Goal: Task Accomplishment & Management: Use online tool/utility

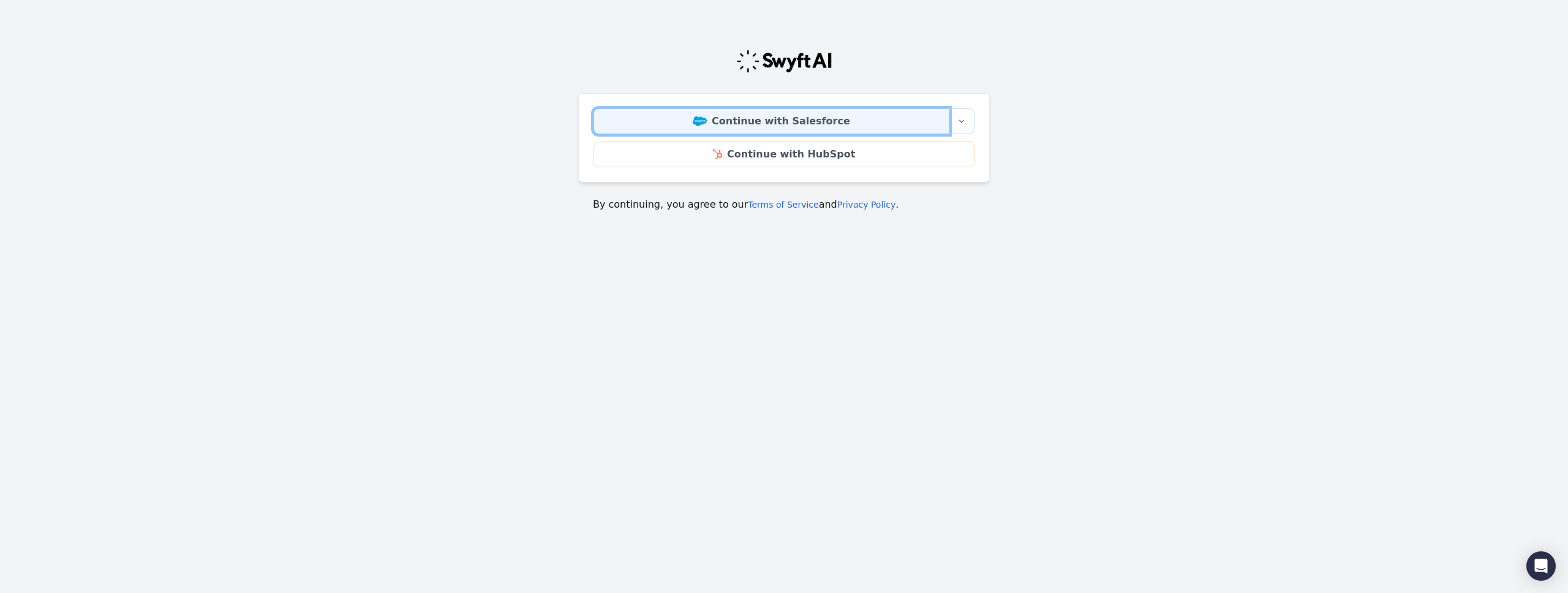
click at [738, 117] on link "Continue with Salesforce" at bounding box center [771, 121] width 356 height 26
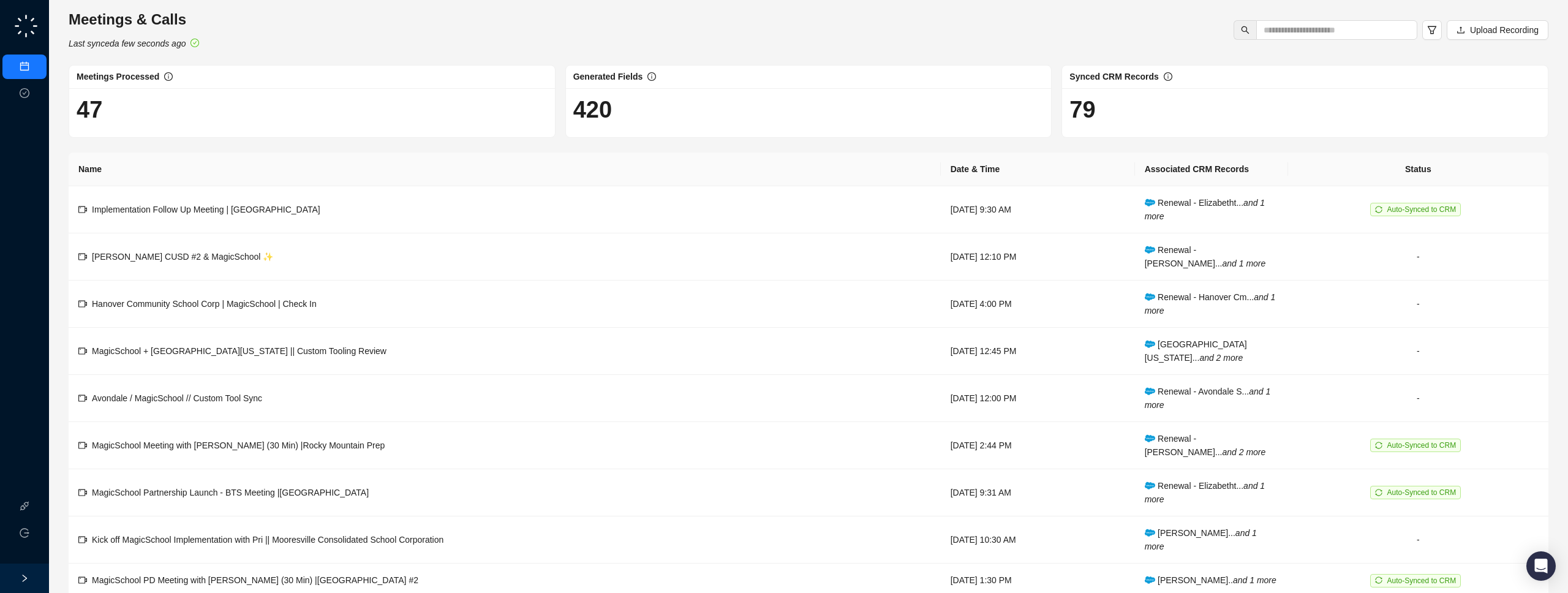
click at [1374, 41] on div "Meetings & Calls Last synced a few seconds ago Upload Recording" at bounding box center [808, 30] width 1487 height 41
click at [1371, 36] on input "text" at bounding box center [1332, 30] width 137 height 13
type input "******"
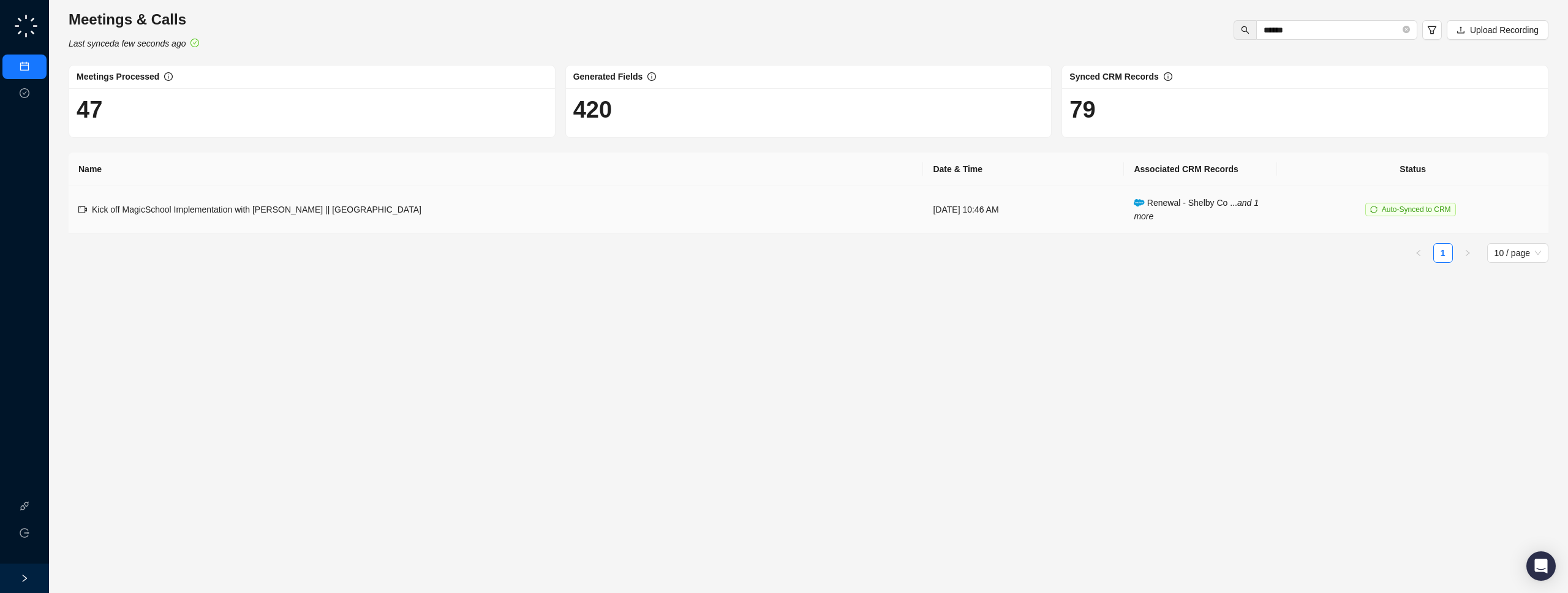
click at [1020, 214] on td "Tuesday, 08/12/25, 10:46 AM" at bounding box center [1024, 209] width 201 height 47
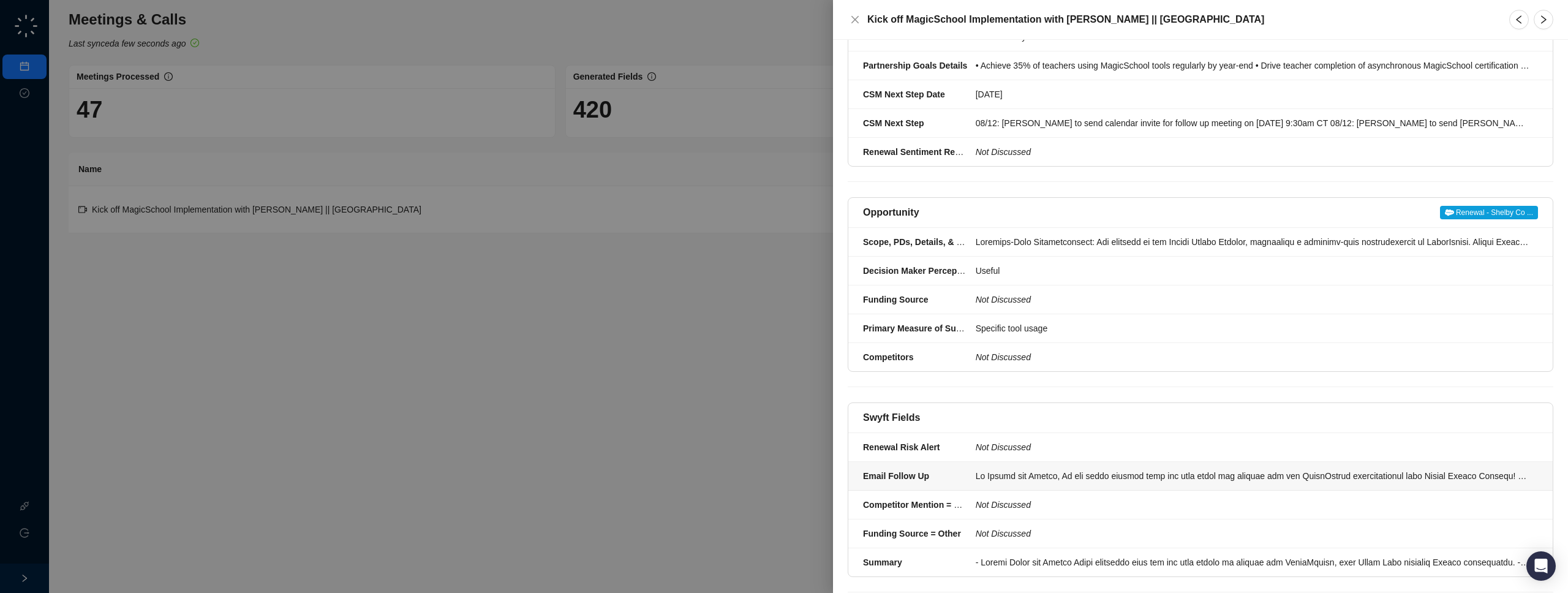
scroll to position [201, 0]
